Goal: Task Accomplishment & Management: Understand process/instructions

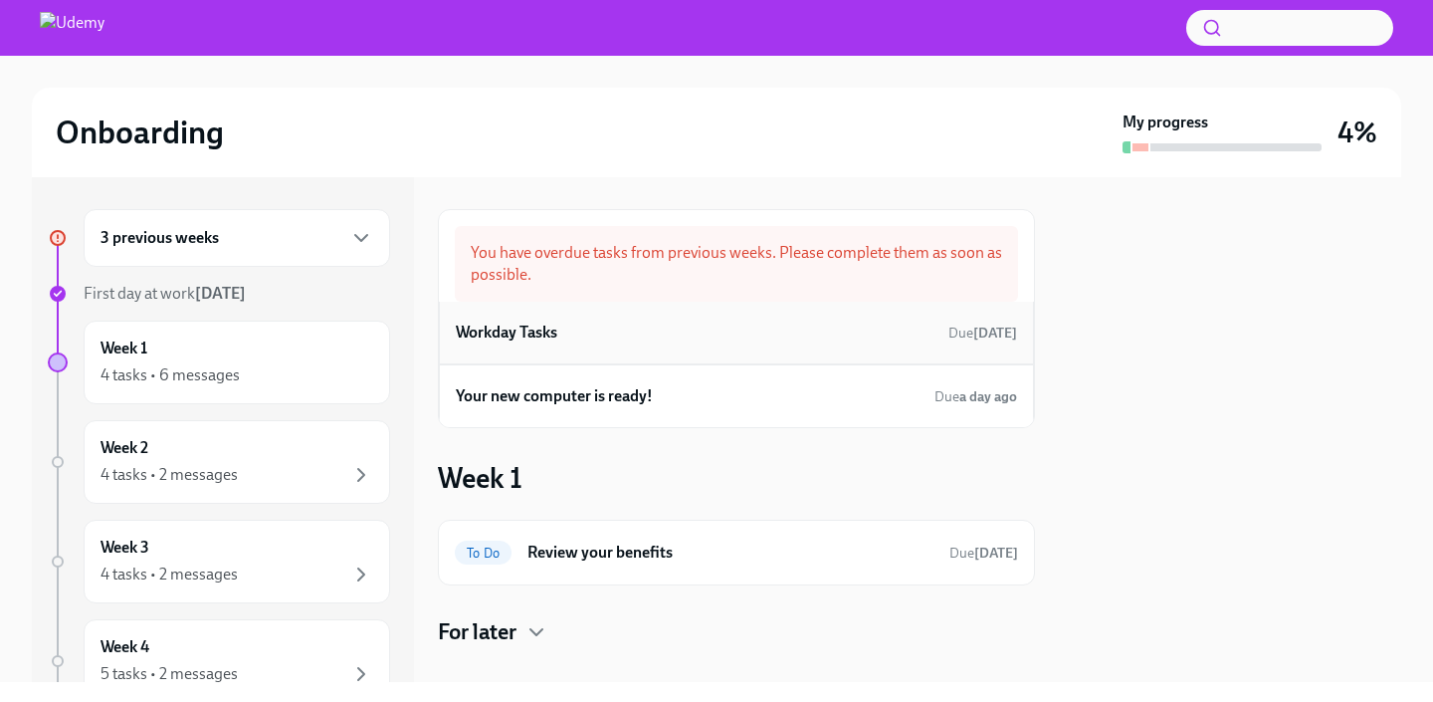
click at [514, 332] on h6 "Workday Tasks" at bounding box center [507, 333] width 102 height 22
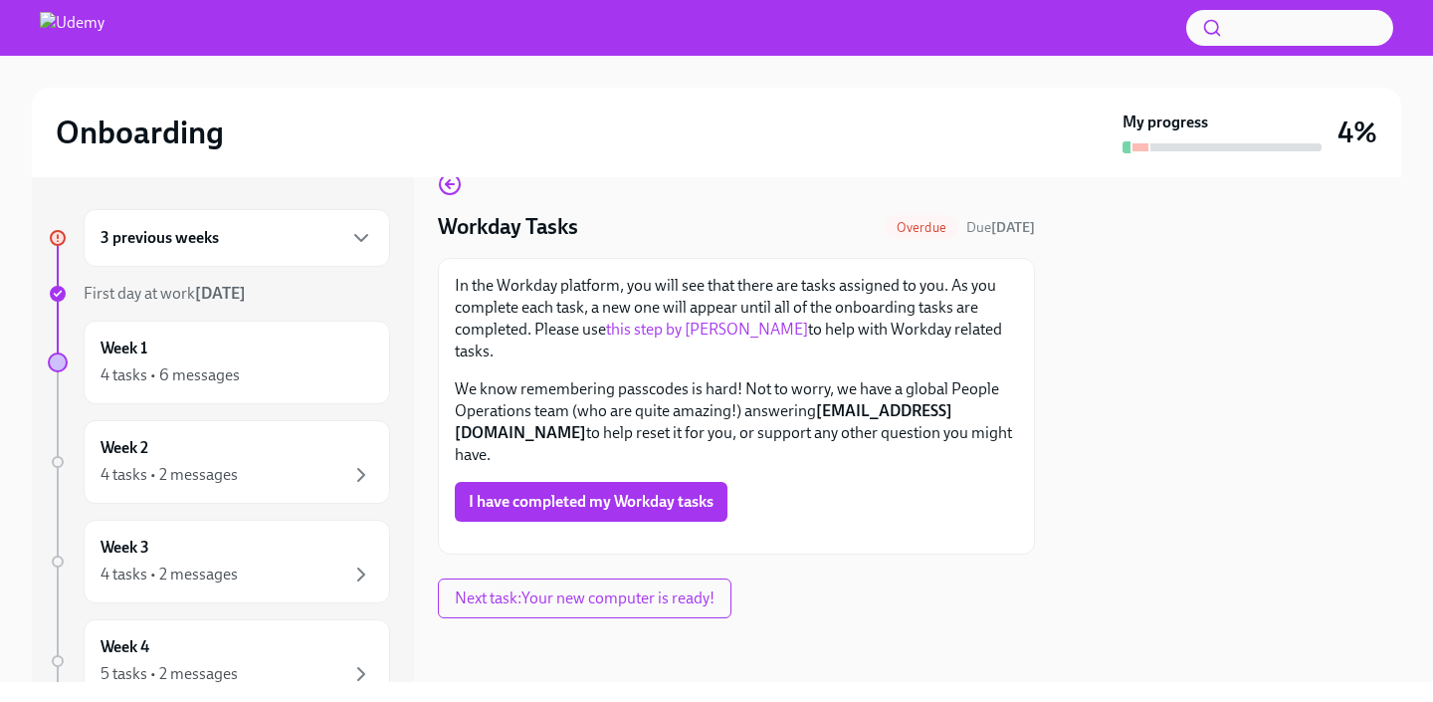
scroll to position [311, 0]
click at [253, 356] on div "Week 1 4 tasks • 6 messages" at bounding box center [237, 362] width 273 height 50
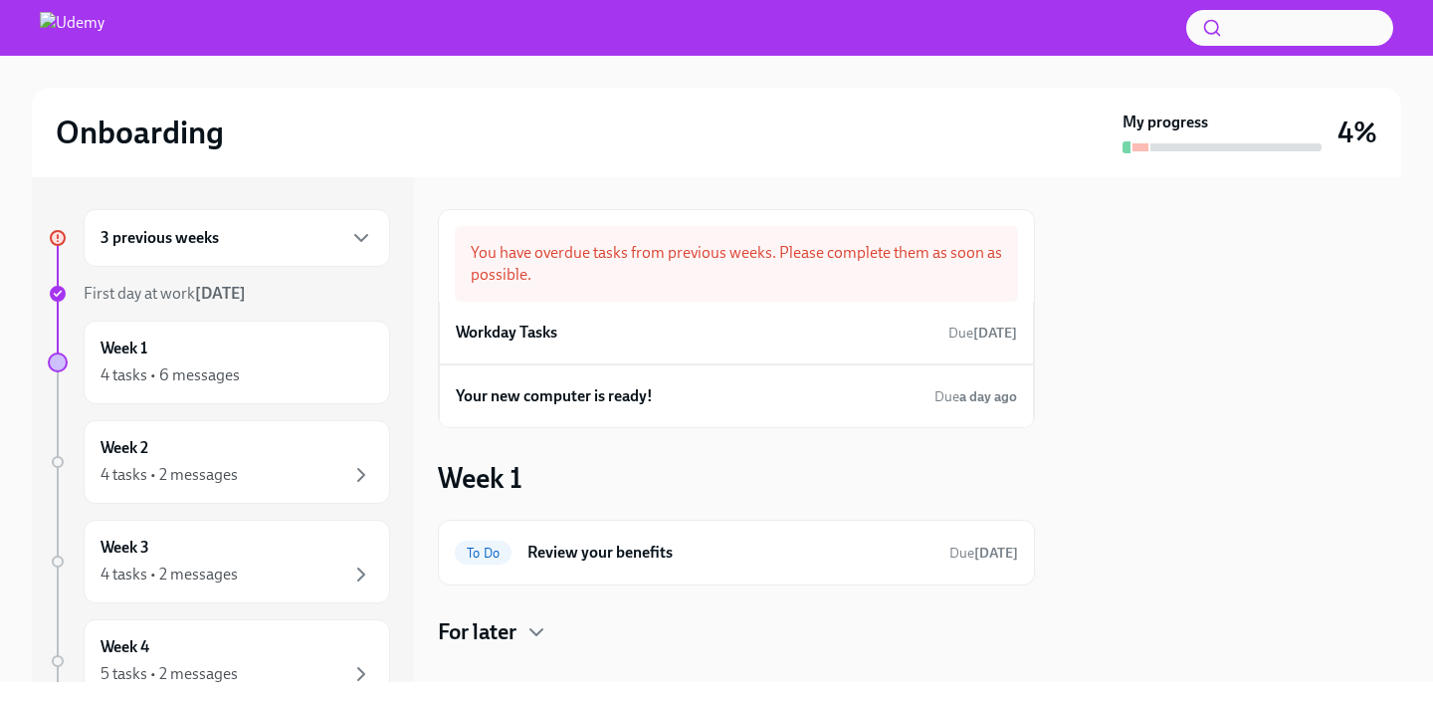
click at [288, 246] on div "3 previous weeks" at bounding box center [237, 238] width 273 height 24
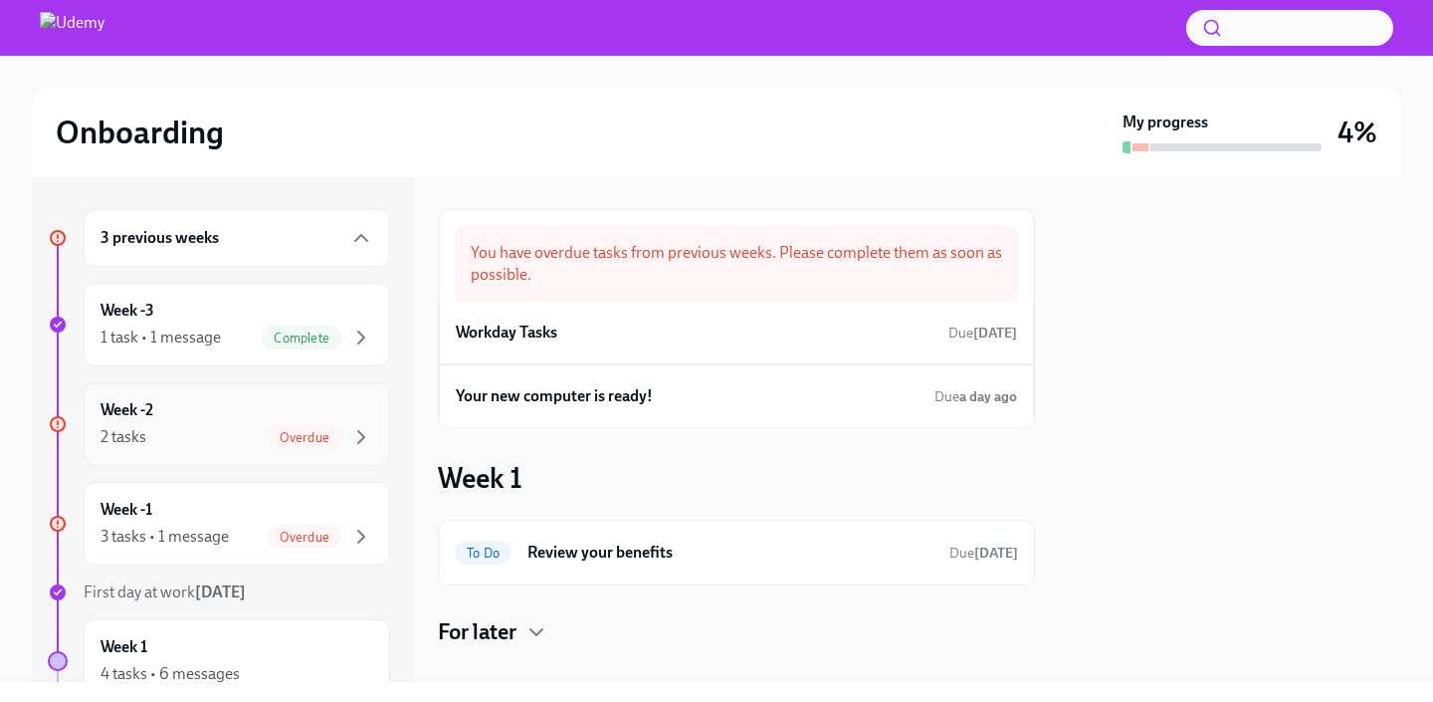
click at [215, 448] on div "2 tasks Overdue" at bounding box center [237, 437] width 273 height 24
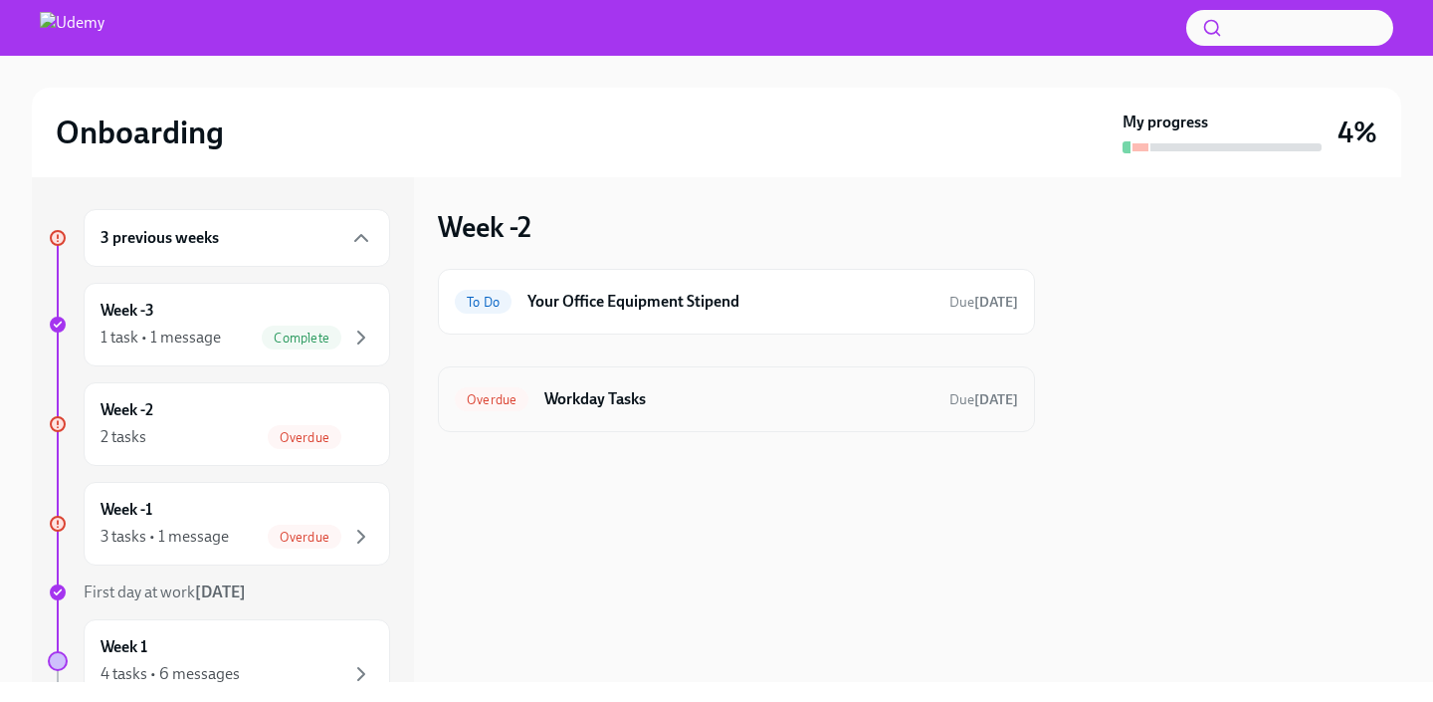
click at [636, 410] on div "Overdue Workday Tasks Due [DATE]" at bounding box center [736, 399] width 563 height 32
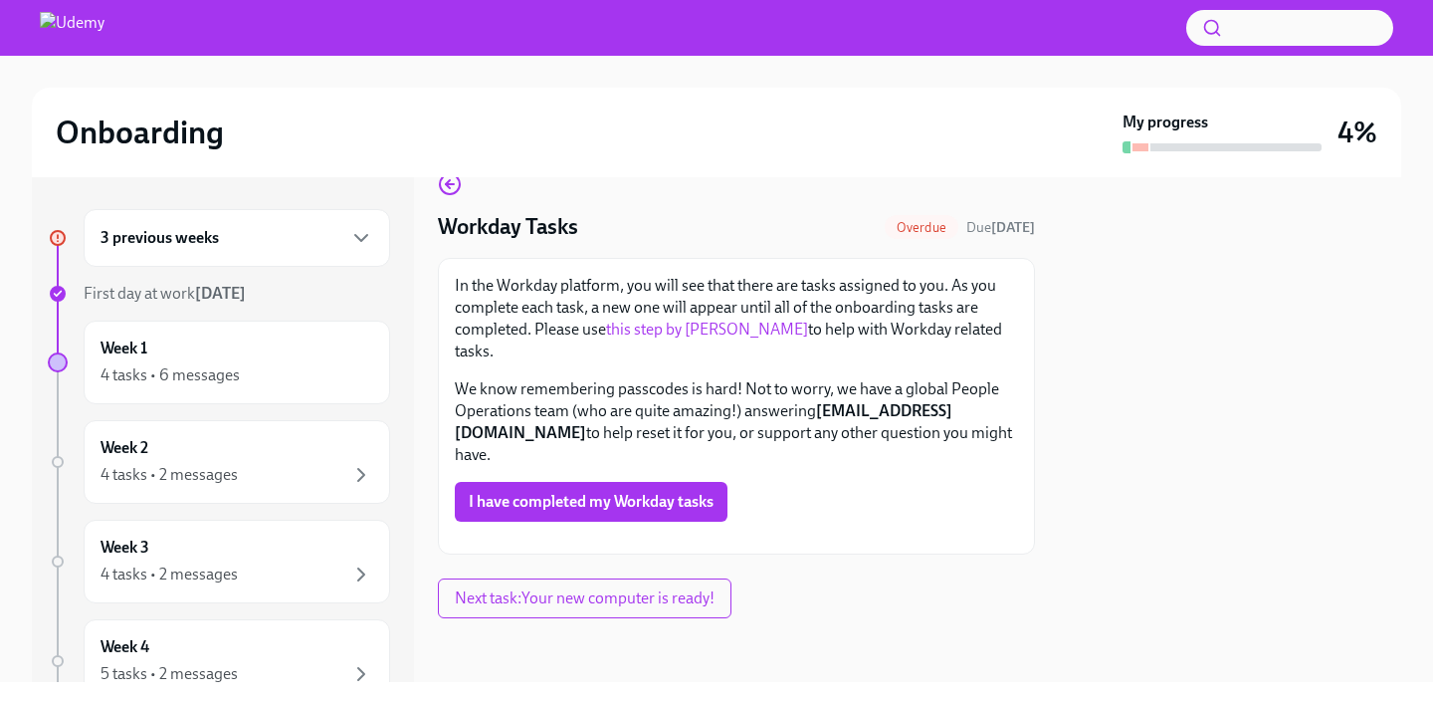
scroll to position [62, 0]
click at [405, 208] on div "3 previous weeks First day at work [DATE] Week 1 4 tasks • 6 messages Week 2 4 …" at bounding box center [223, 429] width 382 height 505
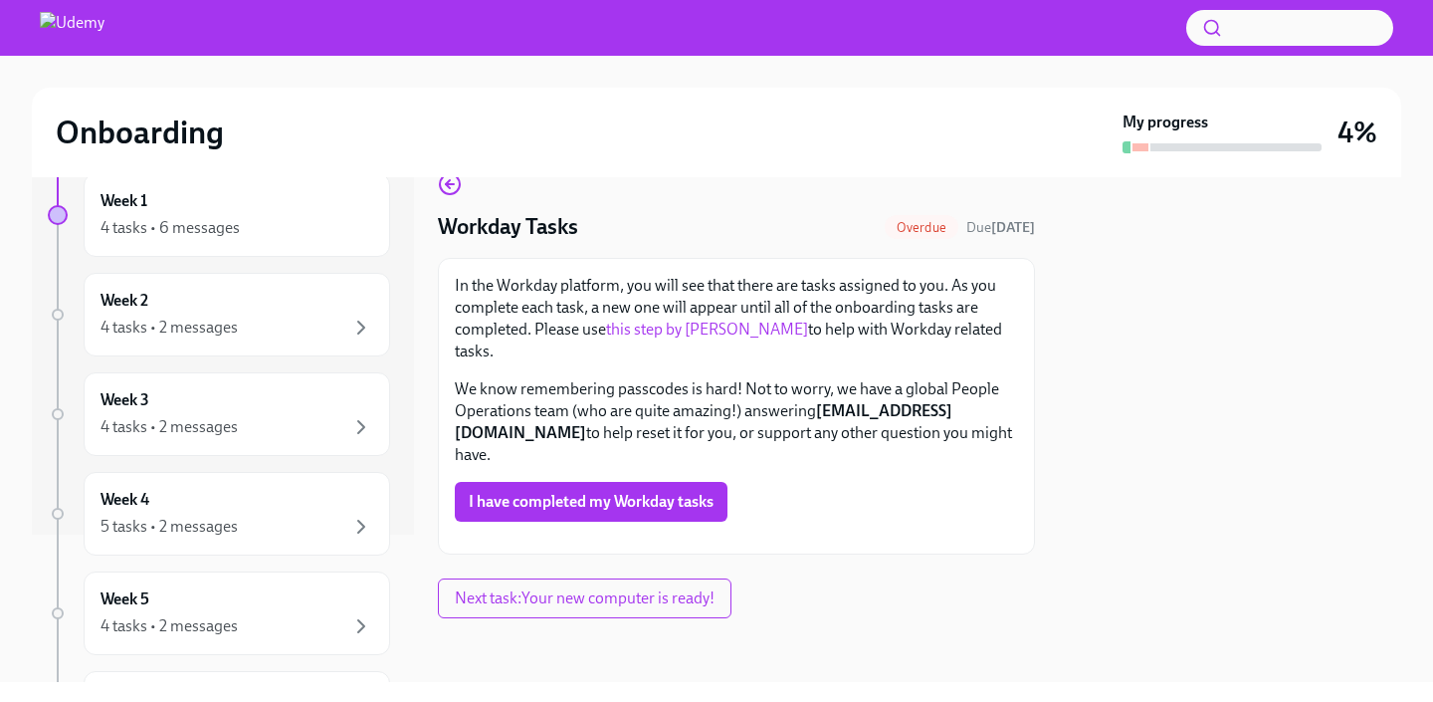
scroll to position [0, 0]
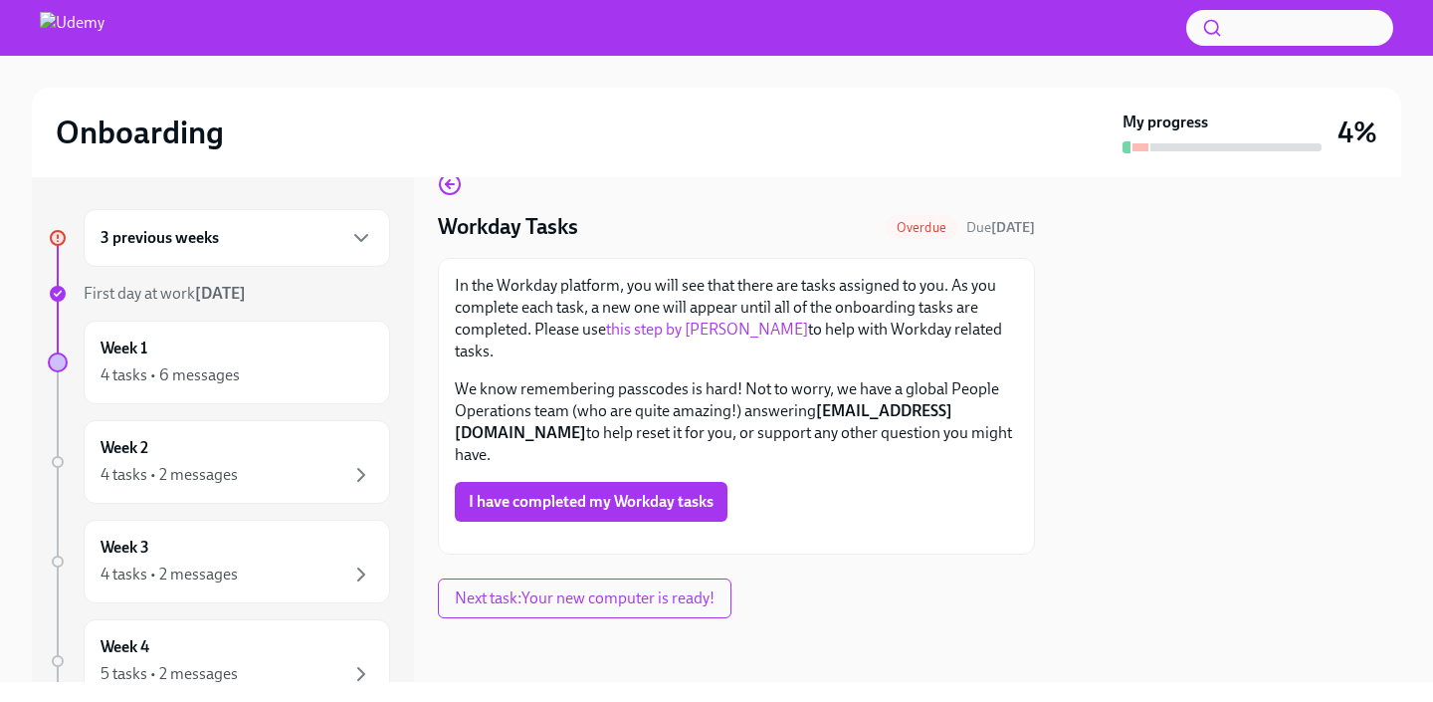
click at [324, 237] on div "3 previous weeks" at bounding box center [237, 238] width 273 height 24
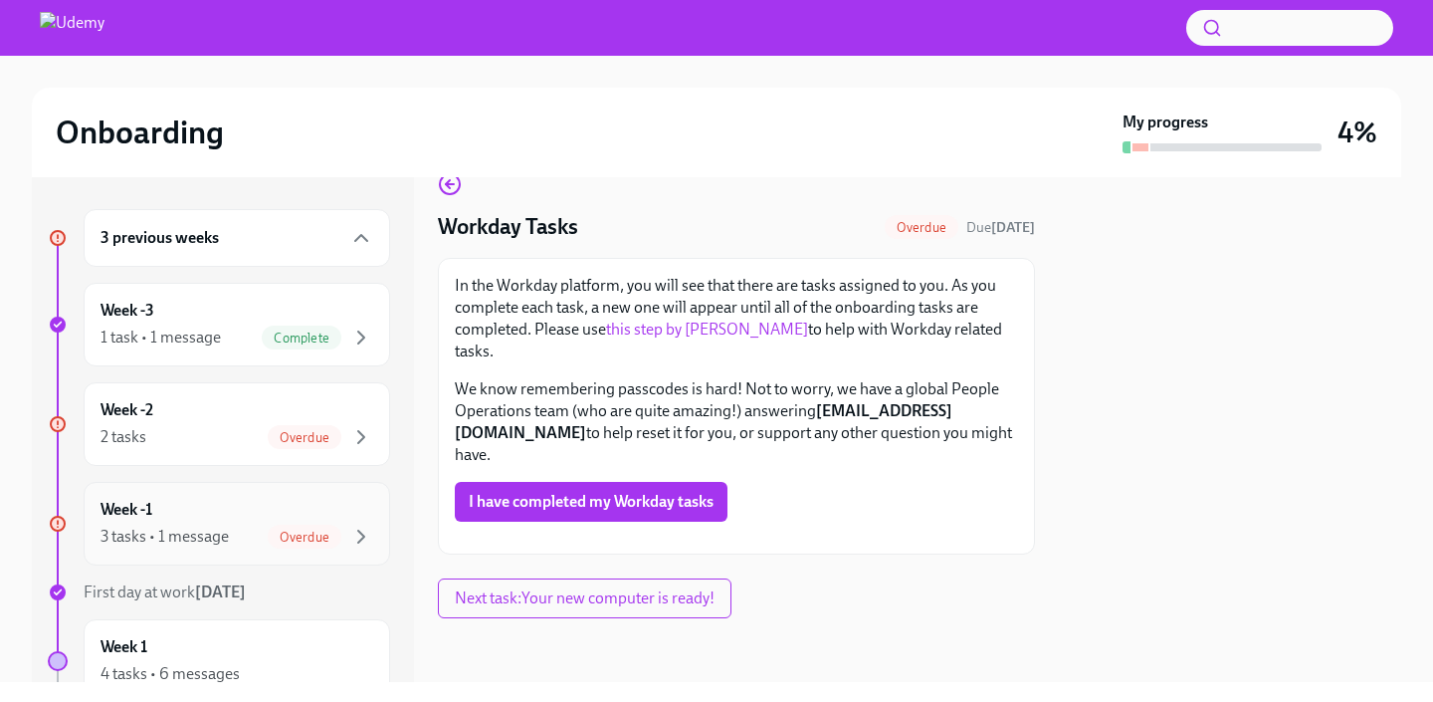
click at [204, 523] on div "Week -1 3 tasks • 1 message Overdue" at bounding box center [237, 524] width 273 height 50
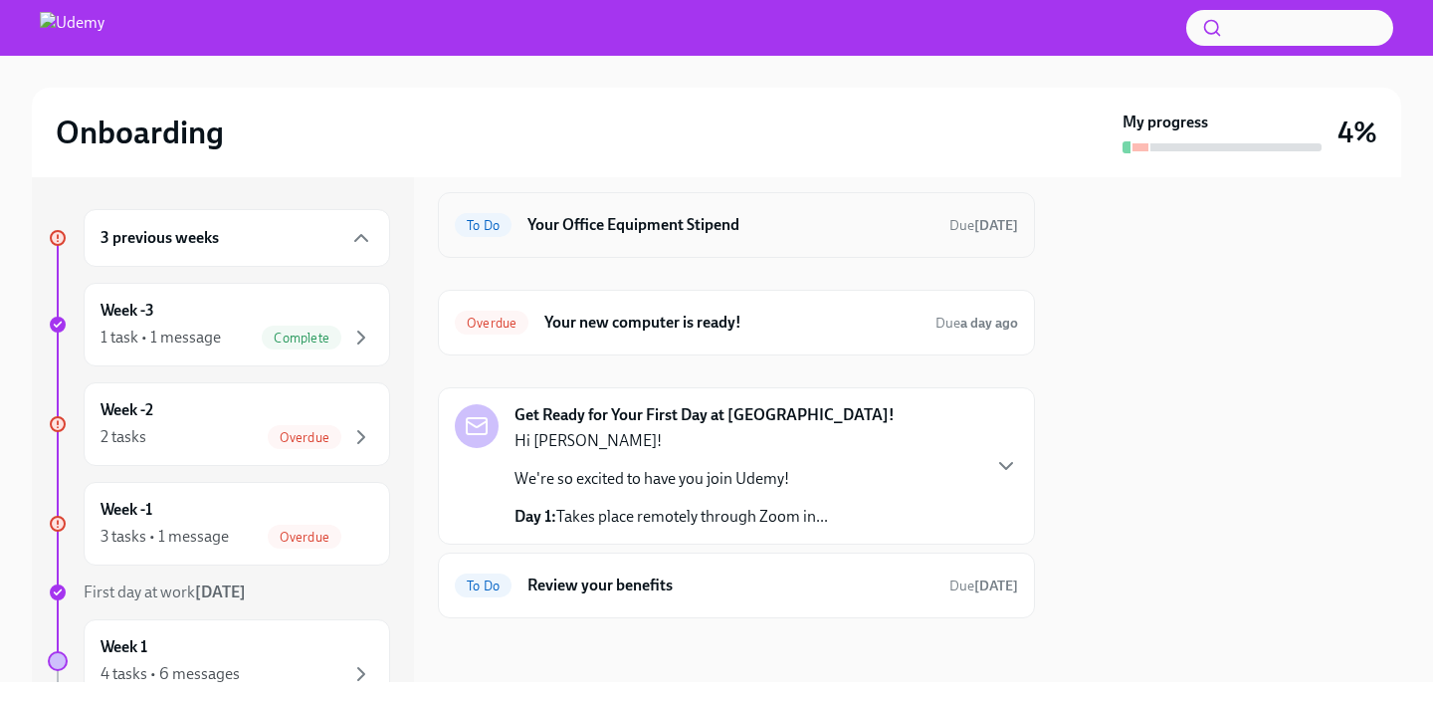
scroll to position [76, 0]
click at [1004, 469] on icon "button" at bounding box center [1006, 467] width 12 height 6
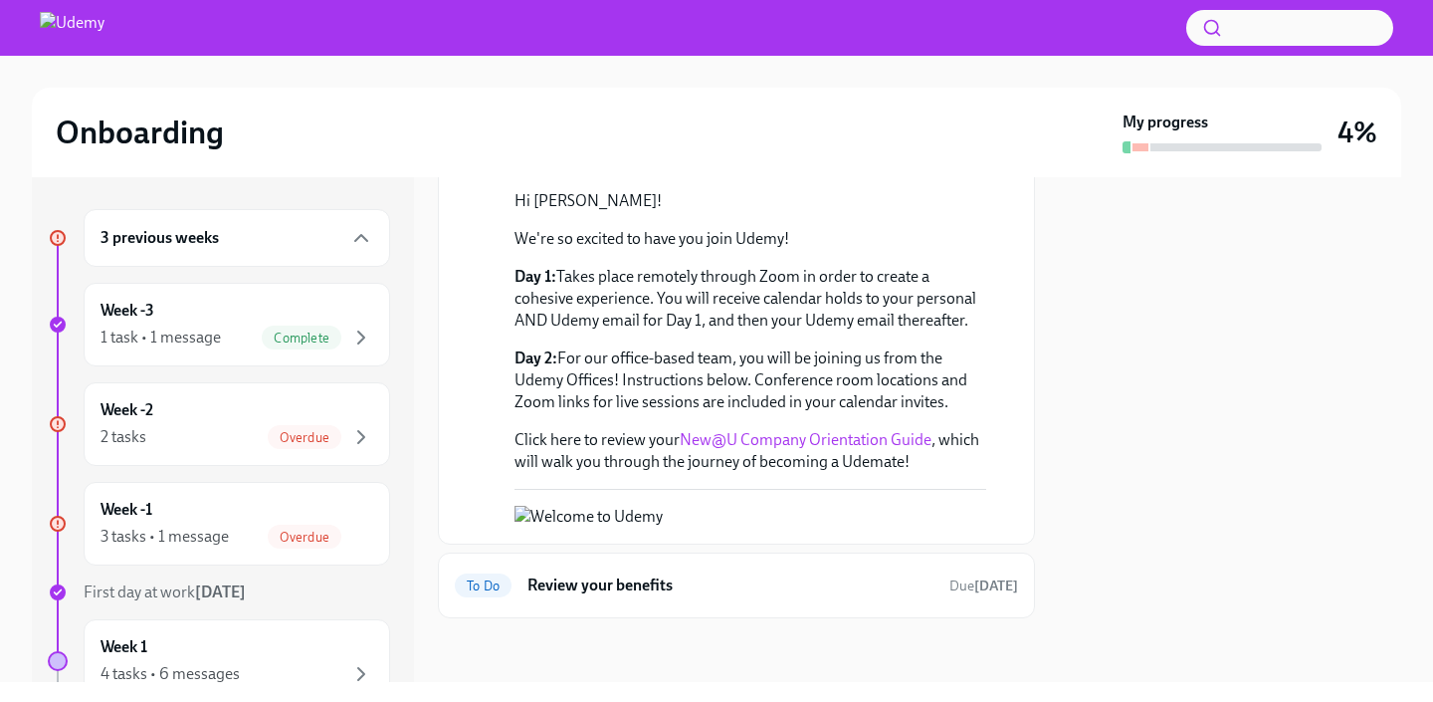
scroll to position [553, 0]
click at [646, 586] on h6 "Review your benefits" at bounding box center [731, 585] width 406 height 22
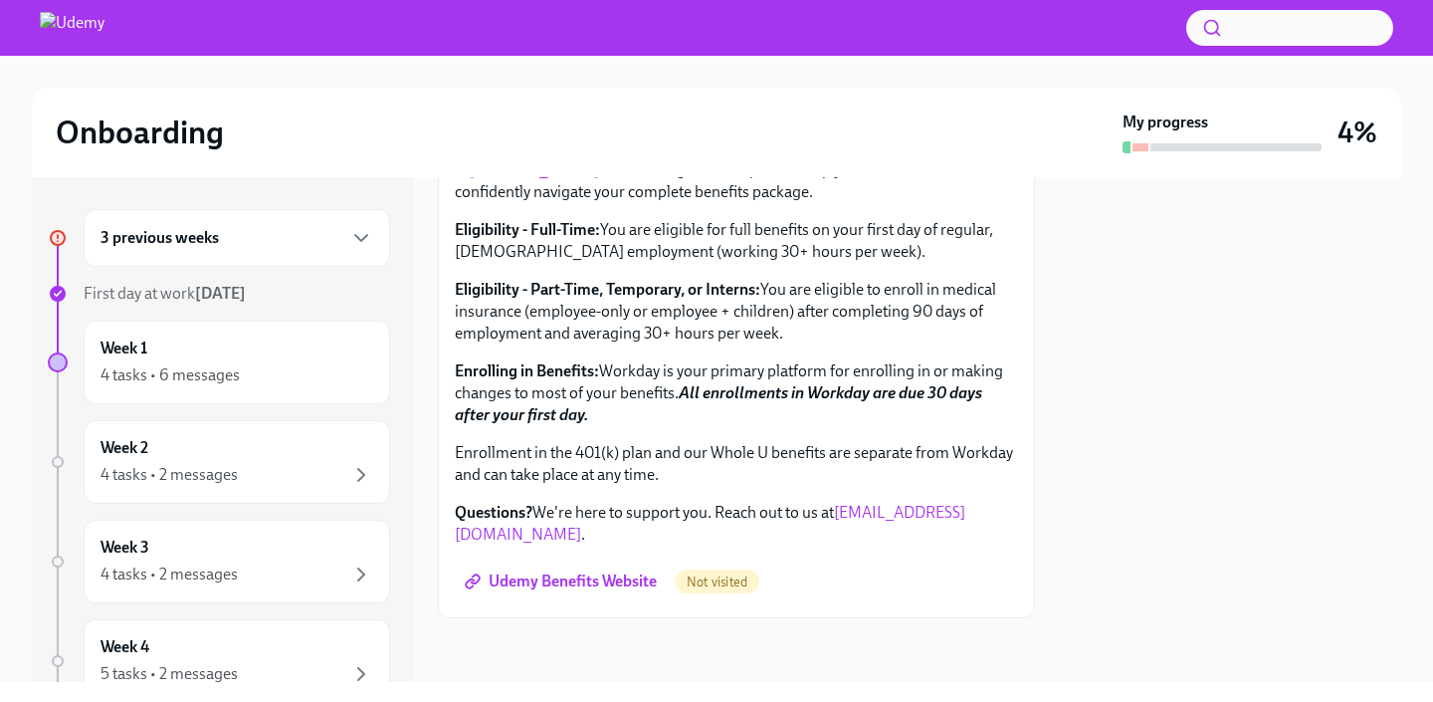
scroll to position [784, 0]
click at [572, 587] on span "Udemy Benefits Website" at bounding box center [563, 581] width 188 height 20
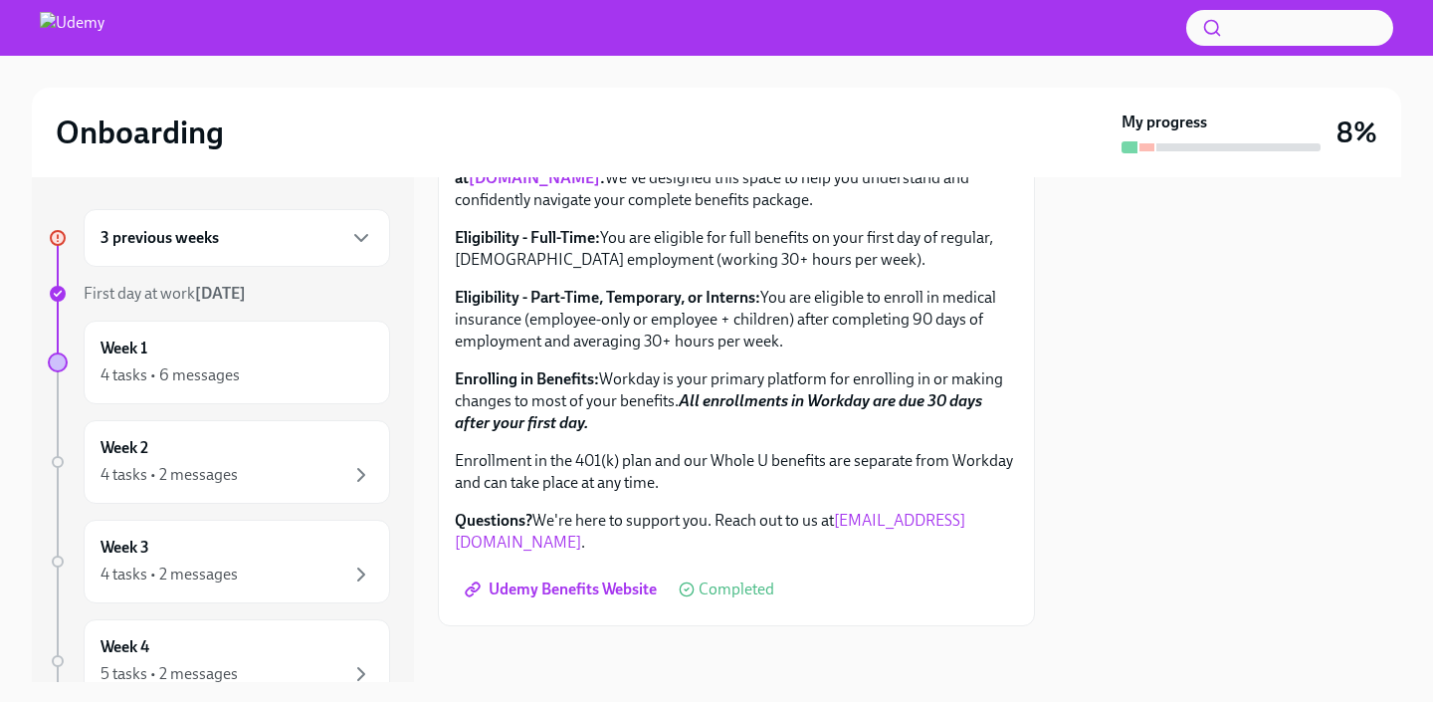
click at [347, 226] on div "3 previous weeks" at bounding box center [237, 238] width 273 height 24
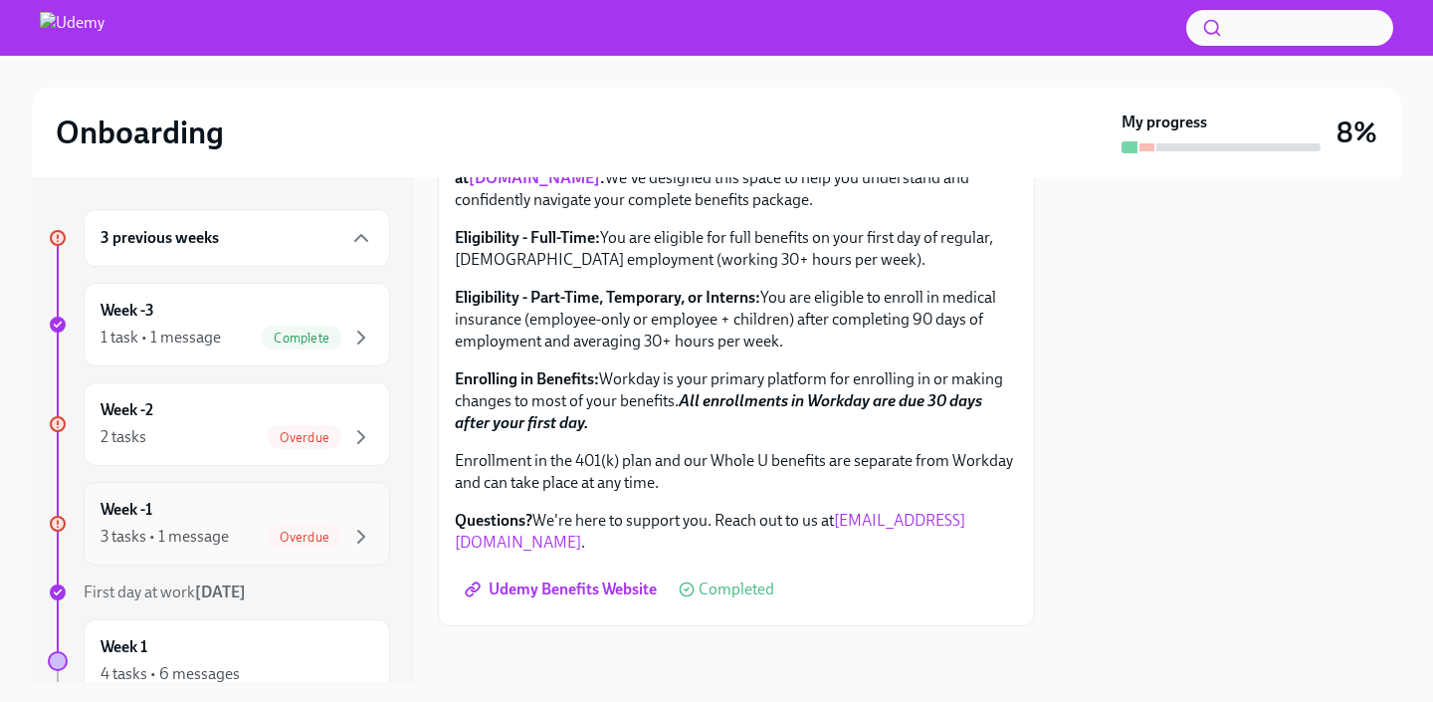
click at [223, 528] on div "3 tasks • 1 message" at bounding box center [165, 537] width 128 height 22
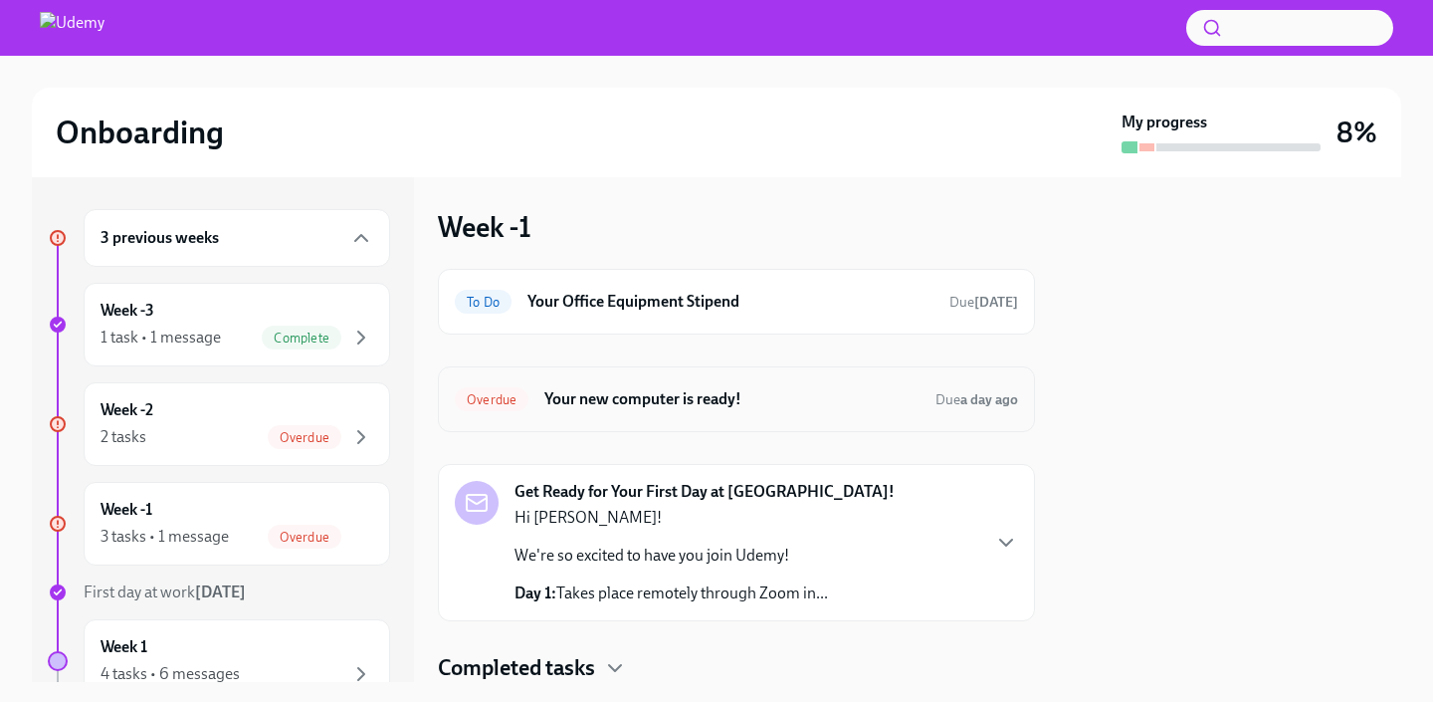
click at [659, 393] on h6 "Your new computer is ready!" at bounding box center [732, 399] width 375 height 22
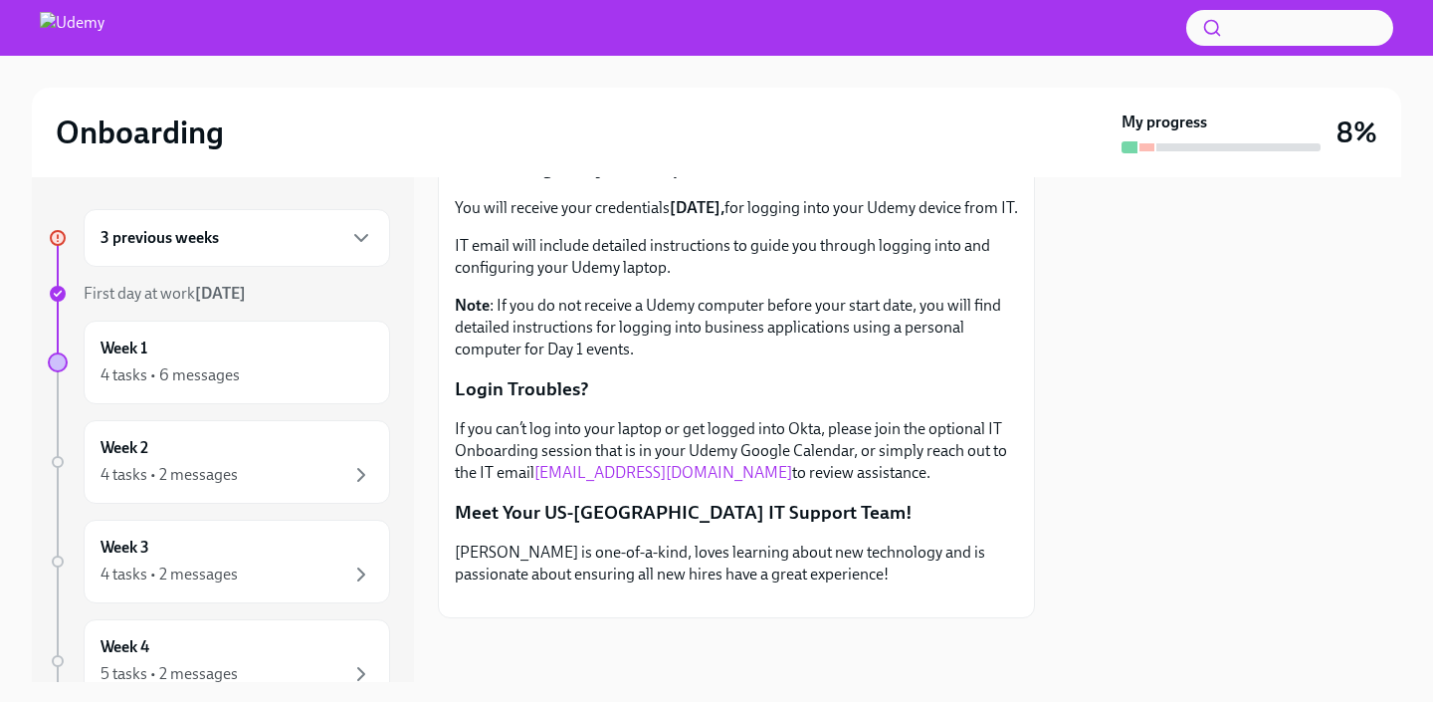
scroll to position [632, 0]
click at [212, 241] on h6 "3 previous weeks" at bounding box center [160, 238] width 118 height 22
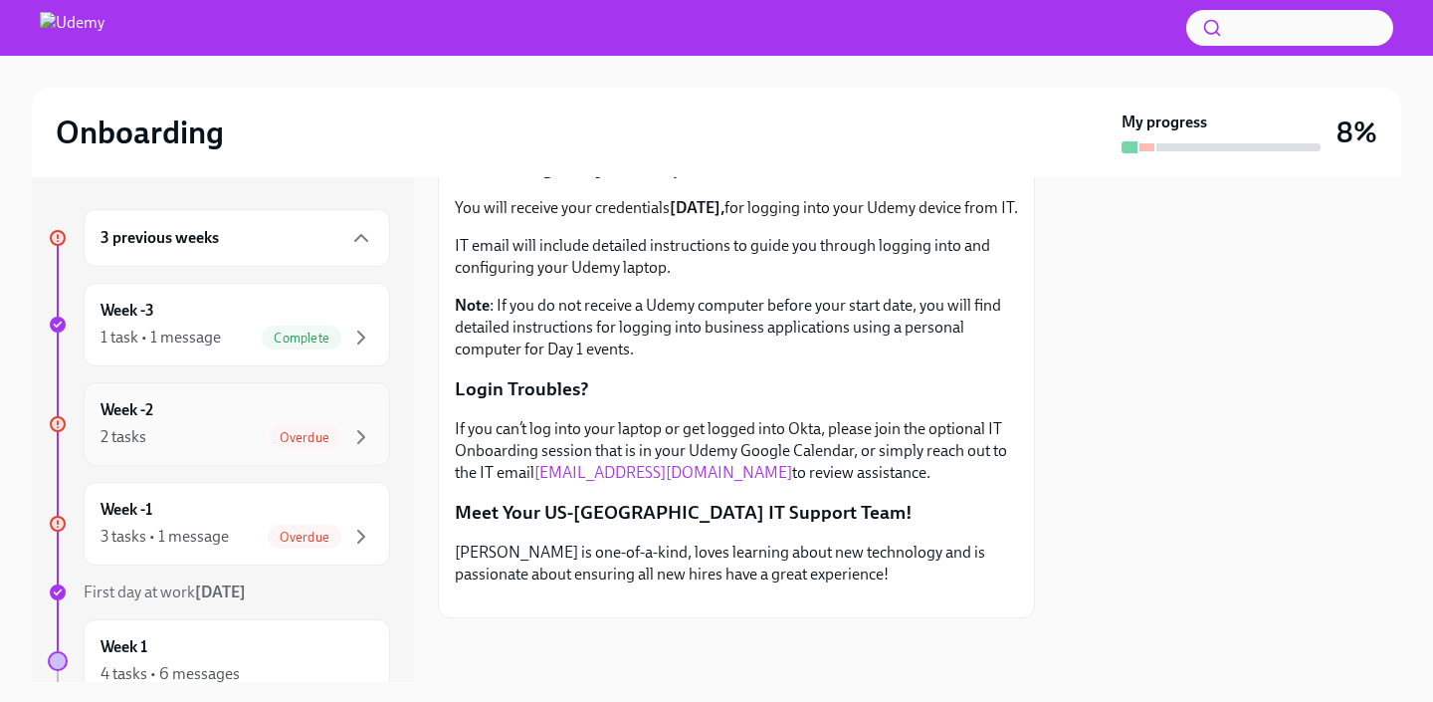
click at [208, 426] on div "2 tasks Overdue" at bounding box center [237, 437] width 273 height 24
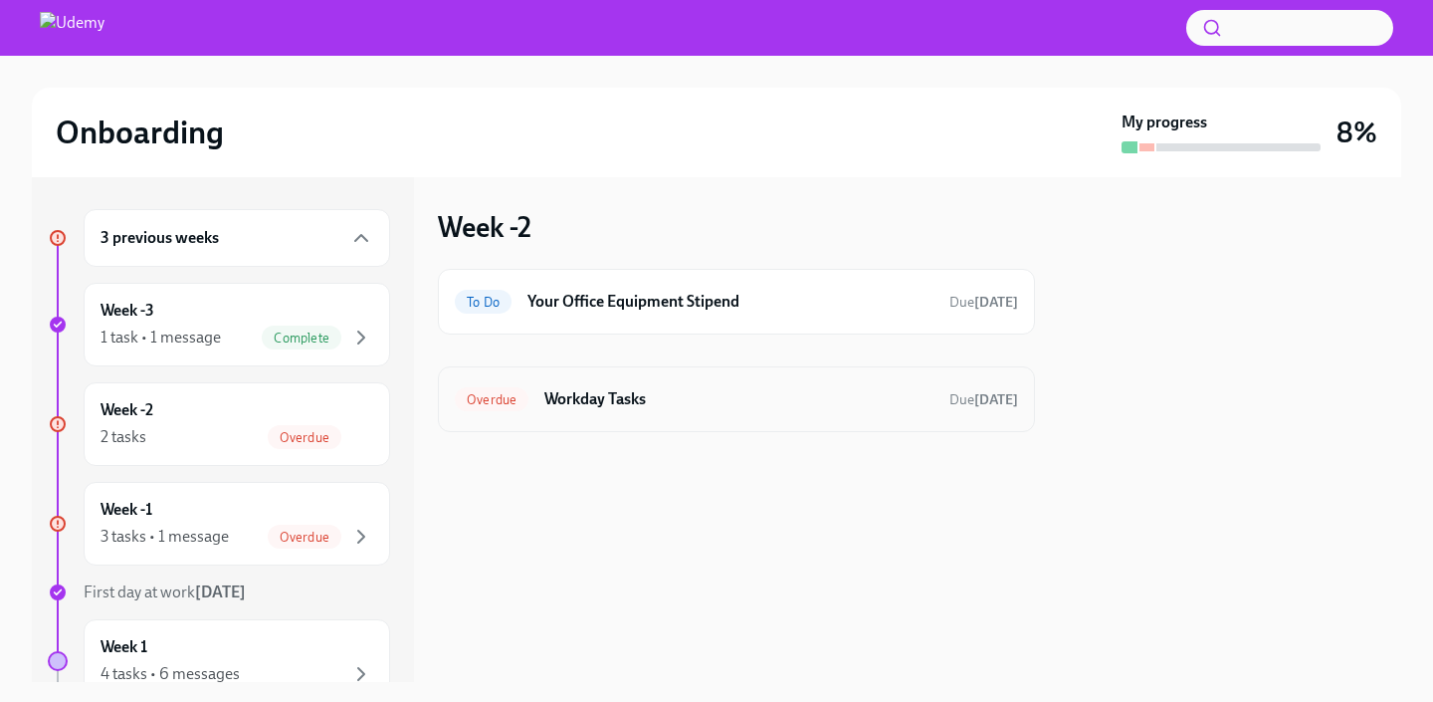
click at [689, 398] on h6 "Workday Tasks" at bounding box center [739, 399] width 389 height 22
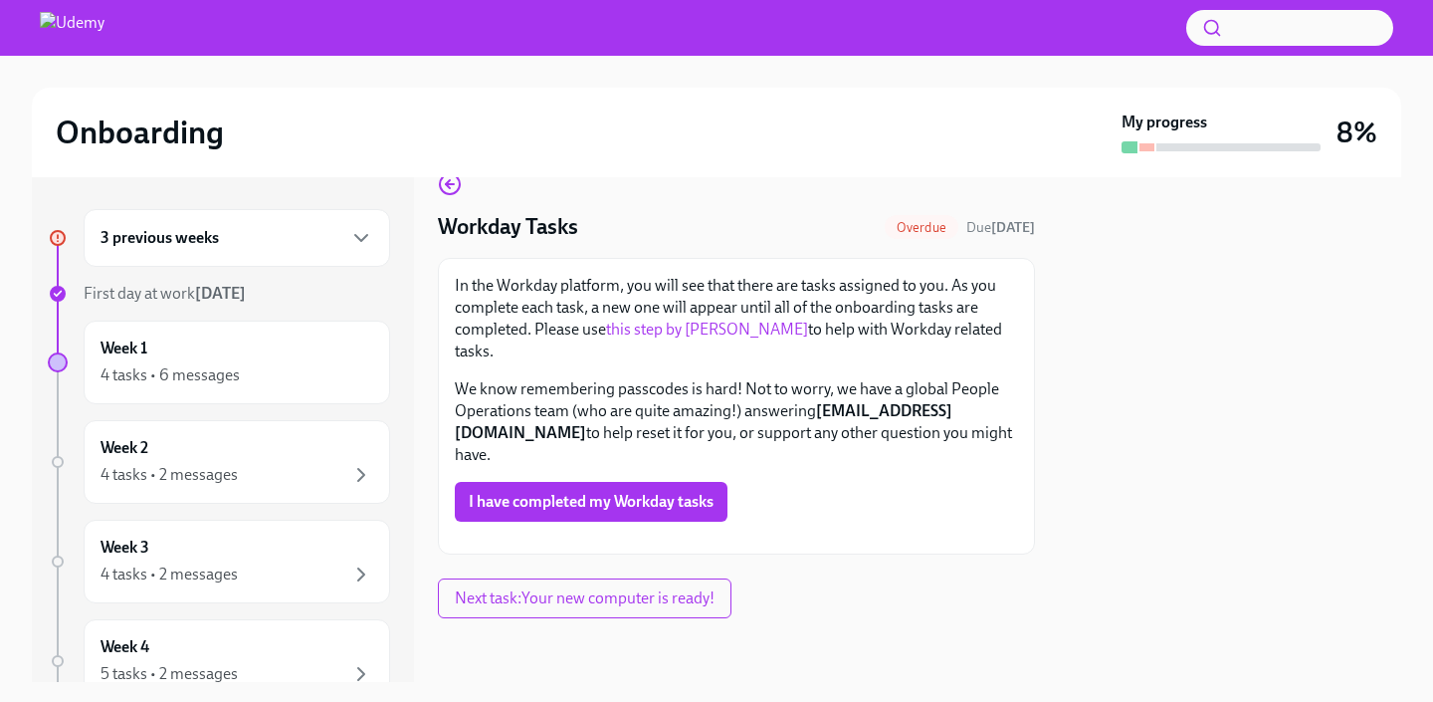
scroll to position [311, 0]
click at [303, 373] on div "4 tasks • 6 messages" at bounding box center [237, 375] width 273 height 24
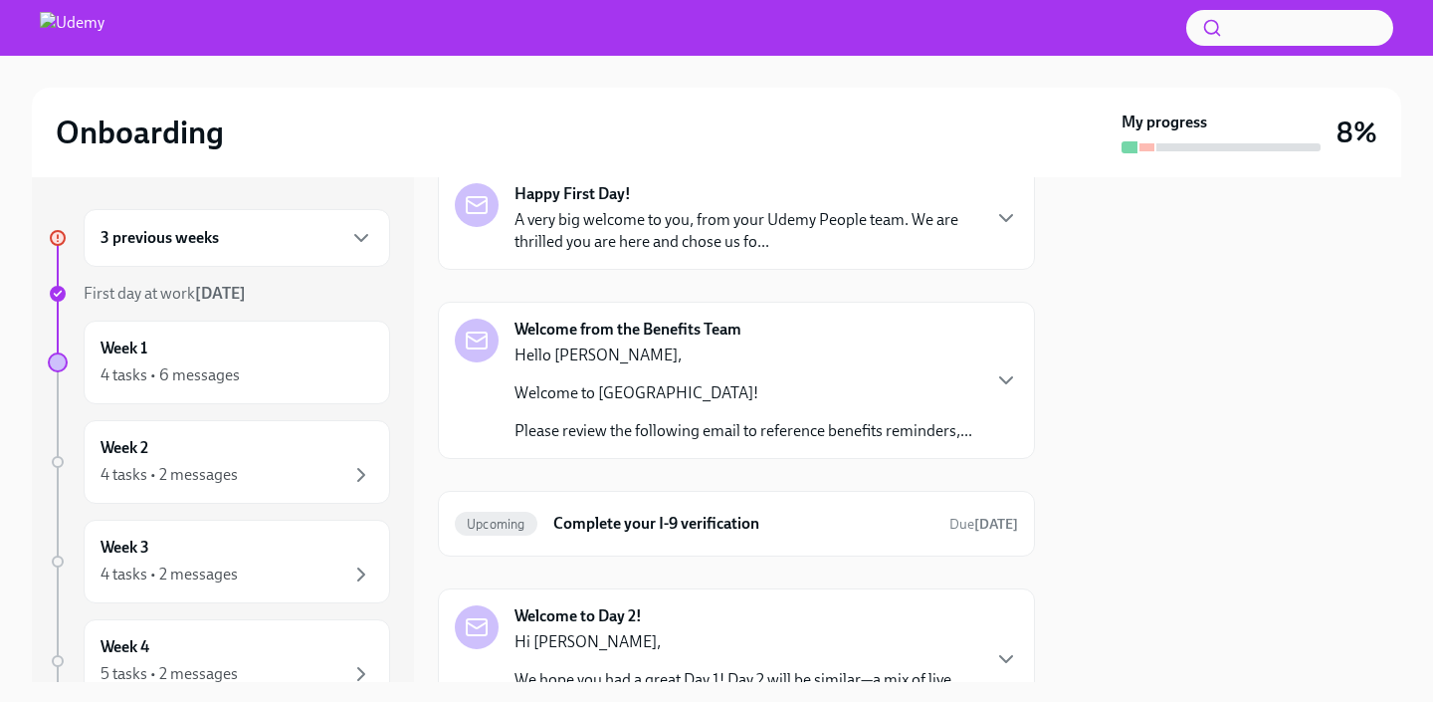
scroll to position [367, 0]
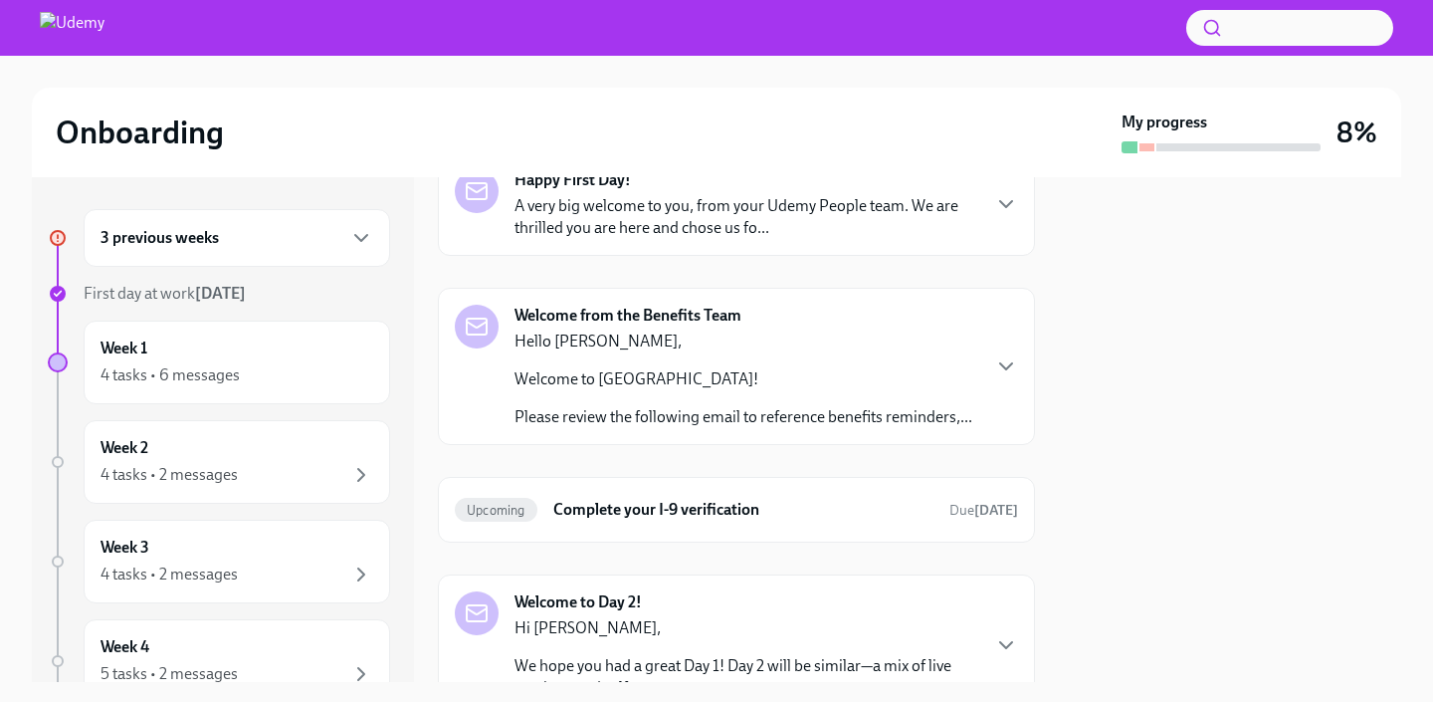
click at [717, 216] on p "A very big welcome to you, from your Udemy People team. We are thrilled you are…" at bounding box center [747, 217] width 464 height 44
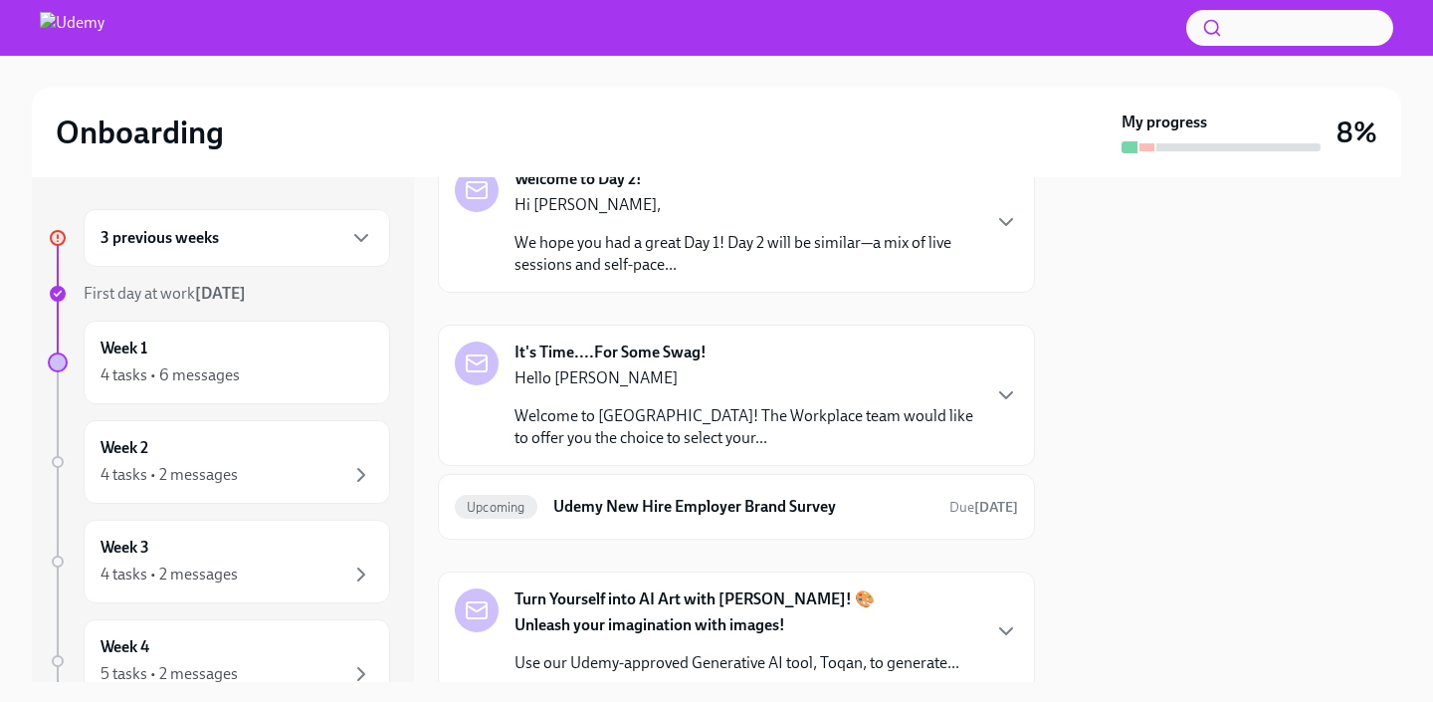
scroll to position [1635, 0]
click at [733, 100] on h6 "Complete your I-9 verification" at bounding box center [743, 89] width 380 height 22
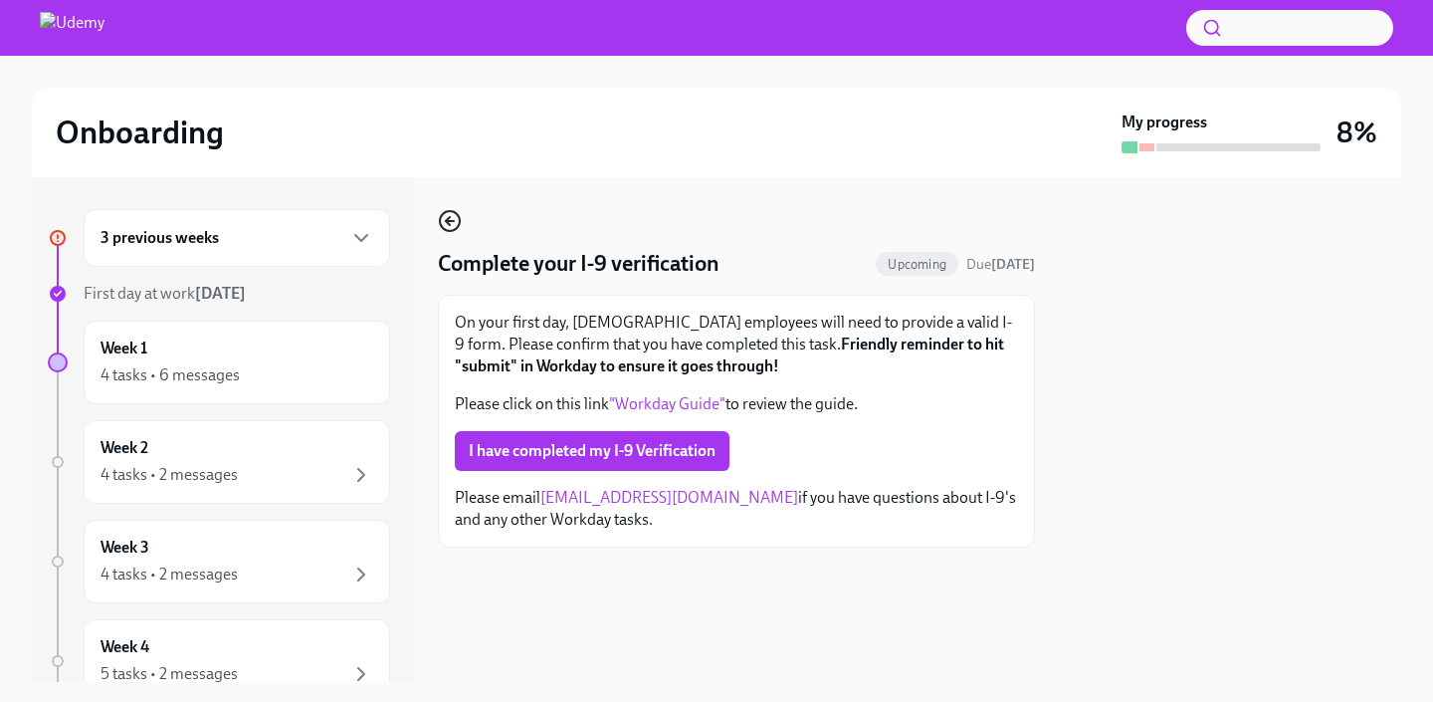
click at [449, 221] on icon "button" at bounding box center [450, 221] width 8 height 0
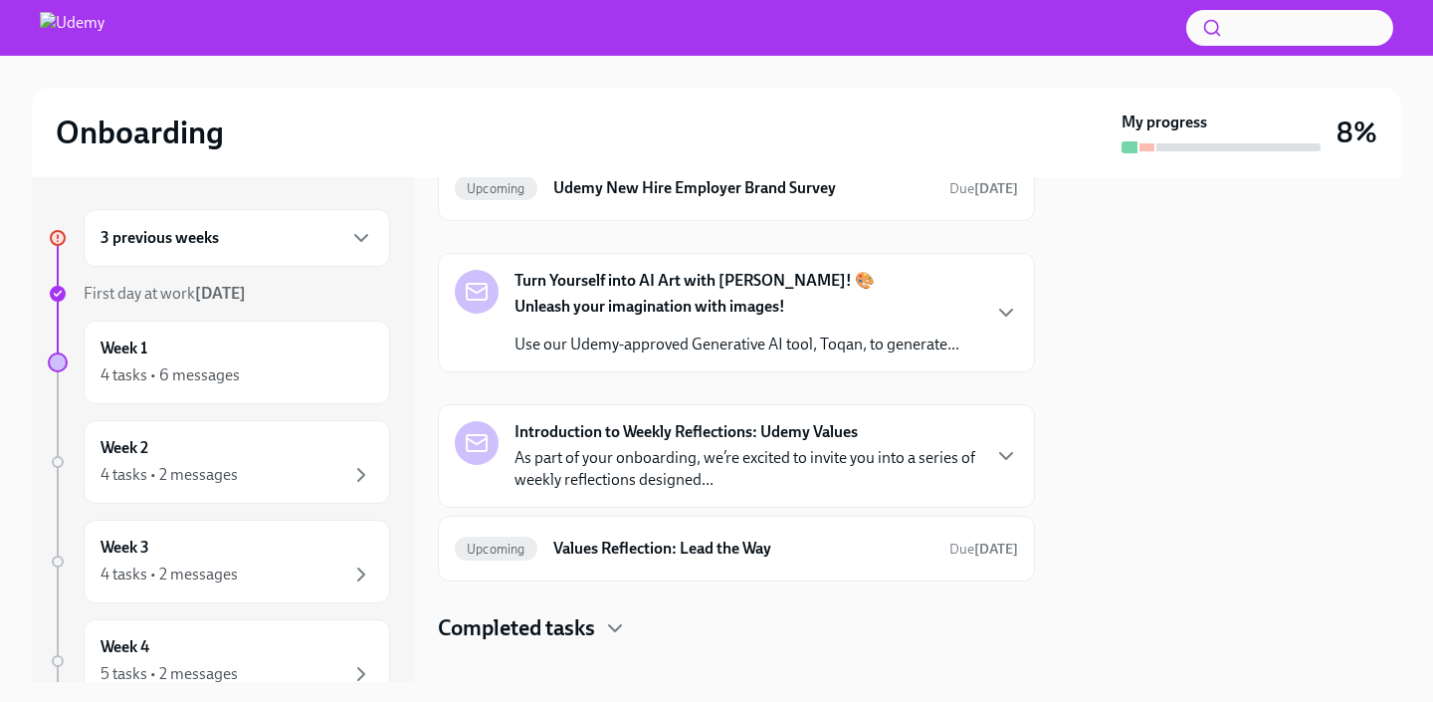
scroll to position [1134, 0]
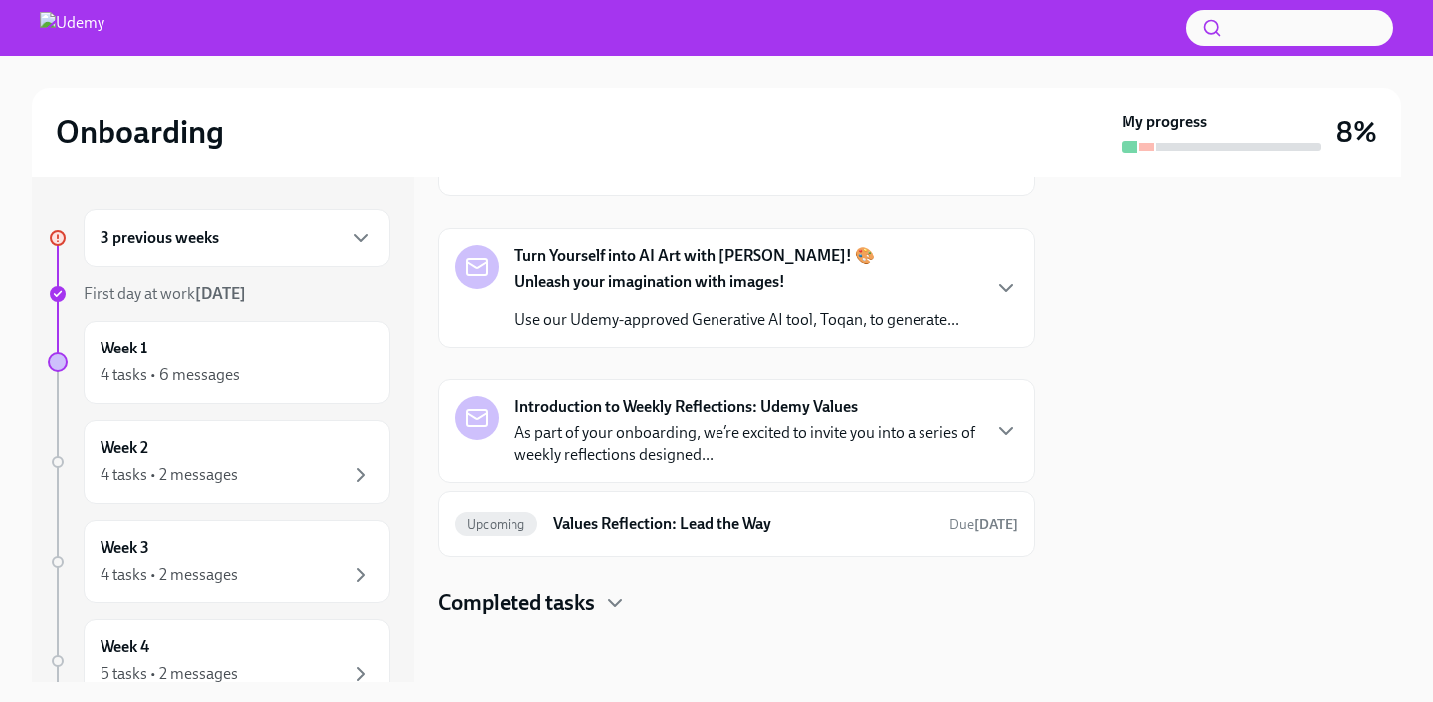
click at [671, 319] on p "Use our Udemy-approved Generative AI tool, Toqan, to generate..." at bounding box center [737, 320] width 445 height 22
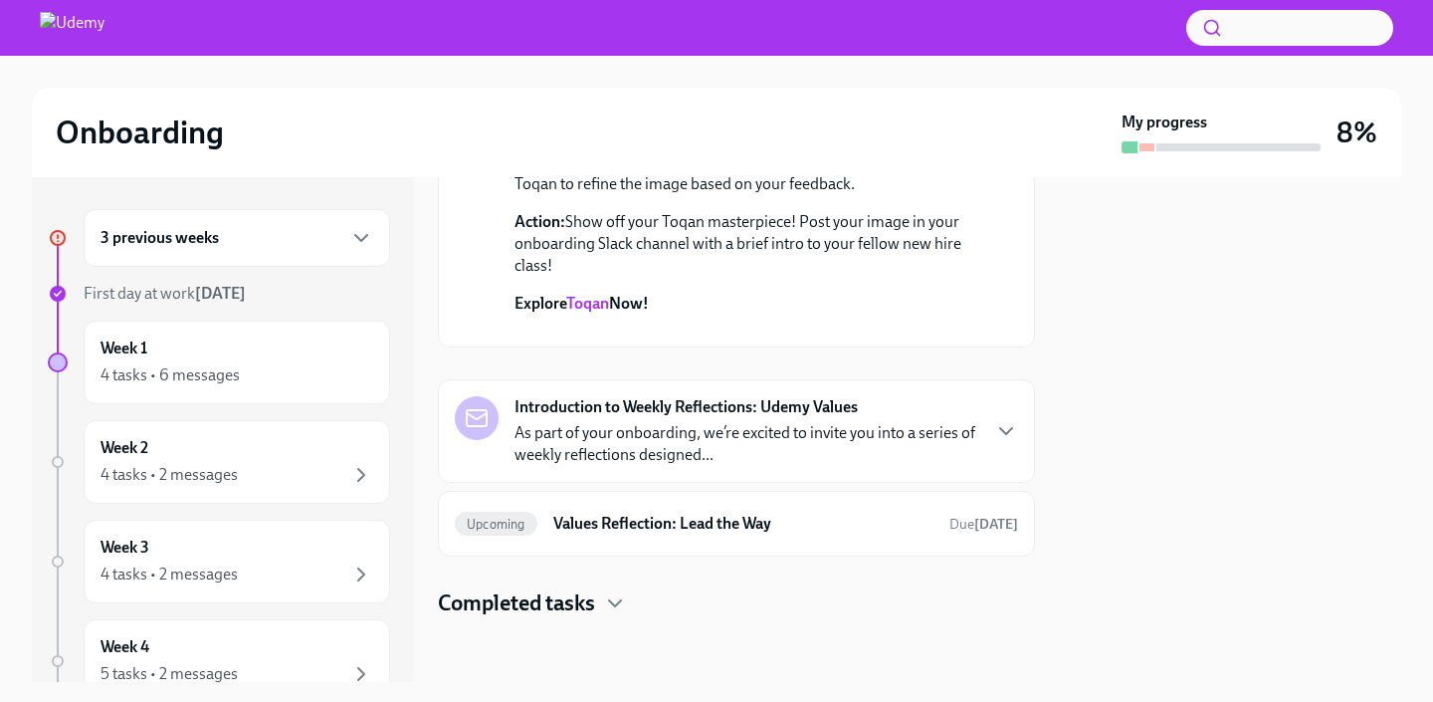
scroll to position [1771, 0]
click at [663, 442] on p "As part of your onboarding, we’re excited to invite you into a series of weekly…" at bounding box center [747, 444] width 464 height 44
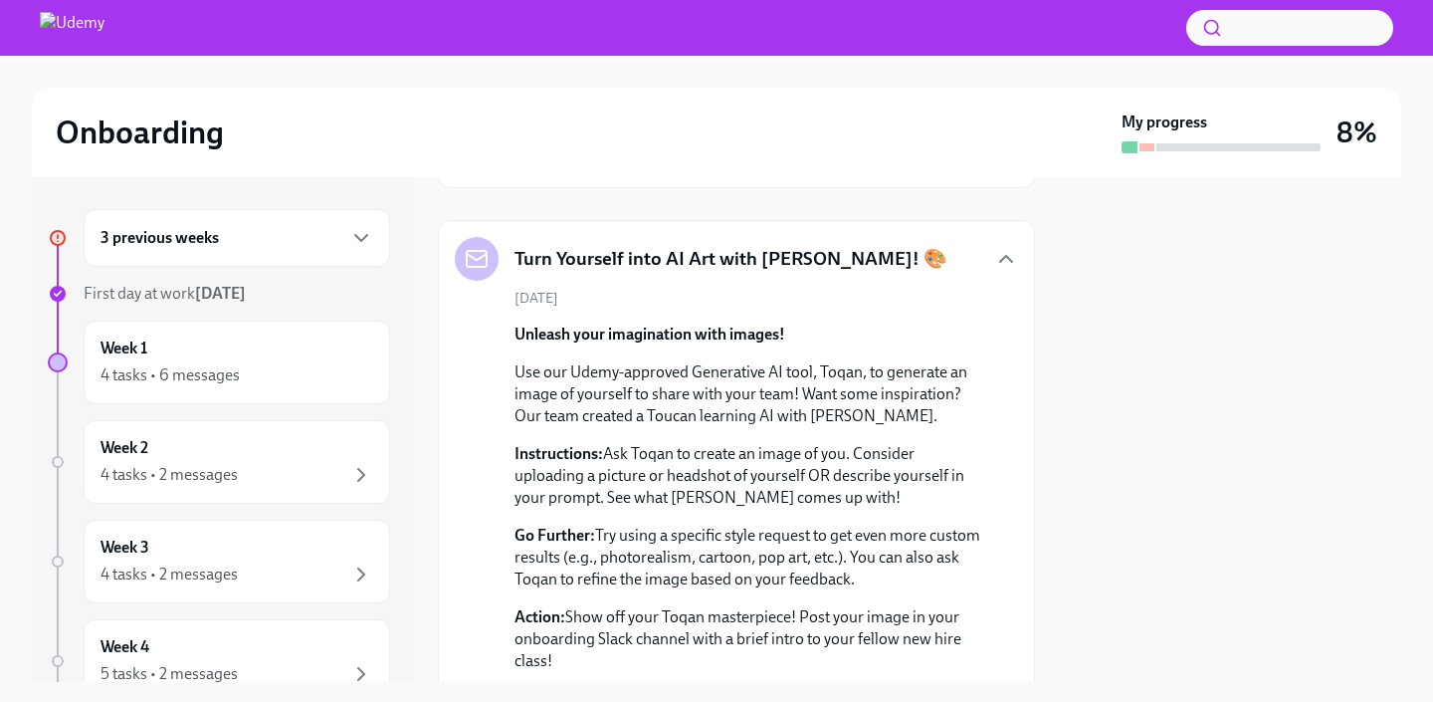
scroll to position [0, 0]
